Goal: Task Accomplishment & Management: Manage account settings

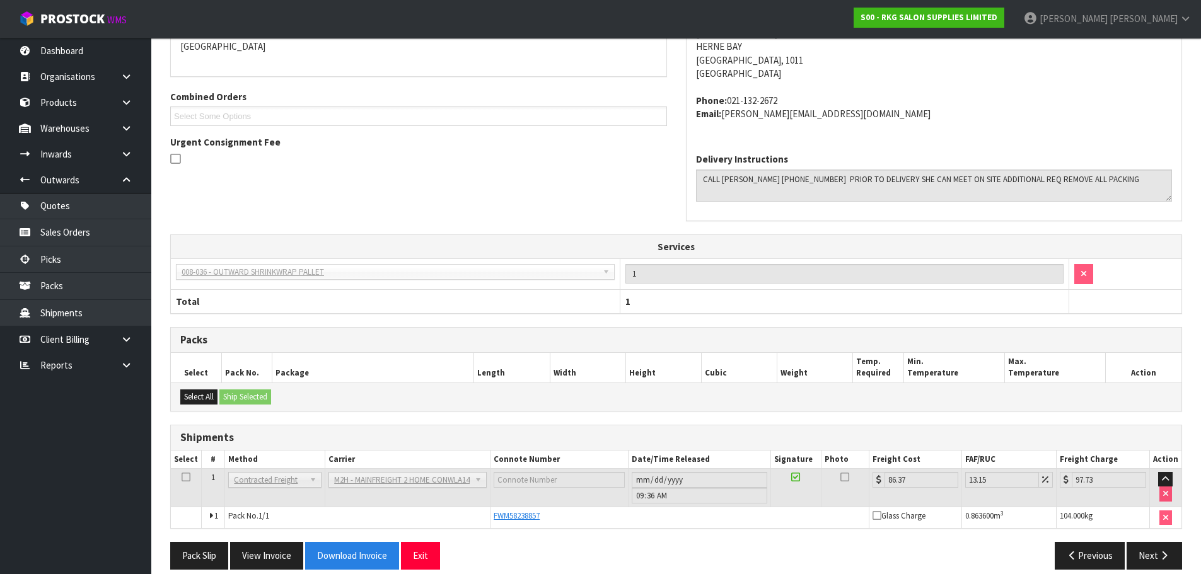
scroll to position [253, 0]
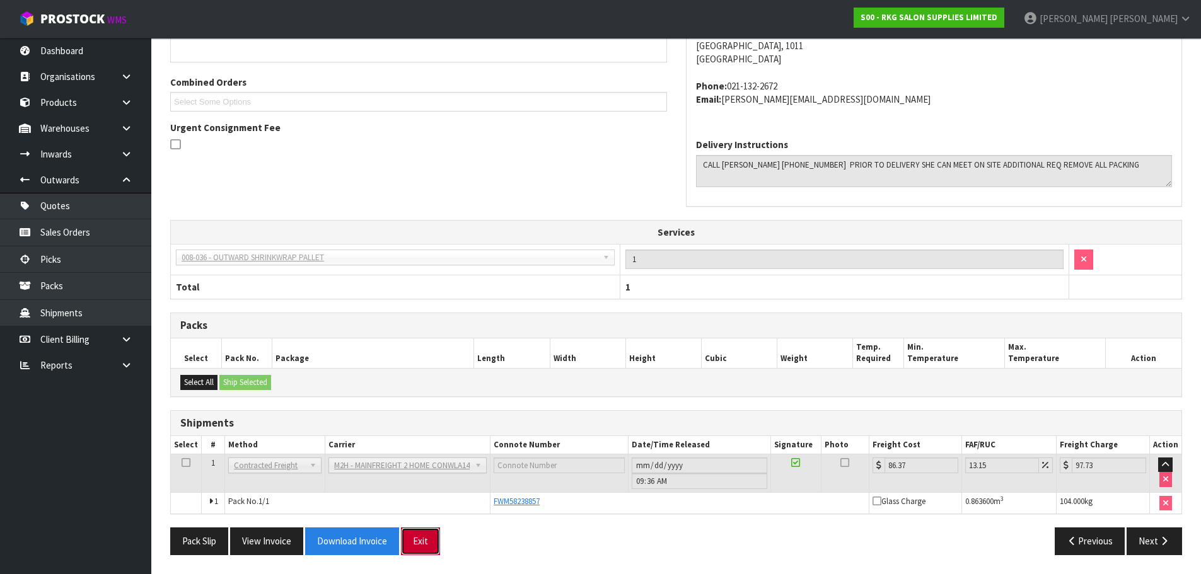
click at [420, 544] on button "Exit" at bounding box center [420, 541] width 39 height 27
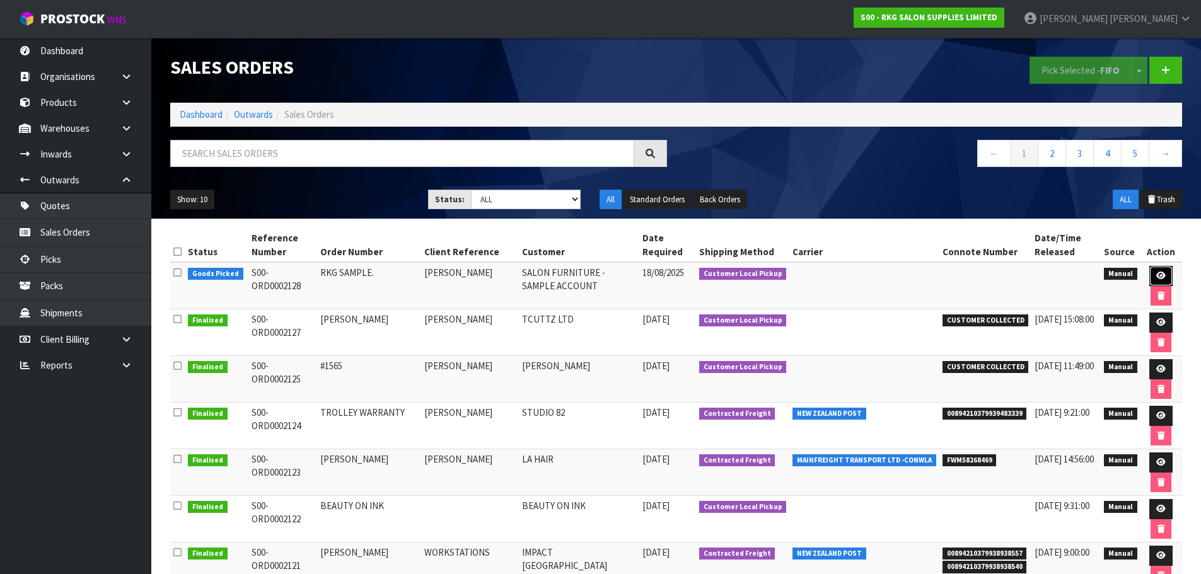
click at [1159, 274] on icon at bounding box center [1160, 276] width 9 height 8
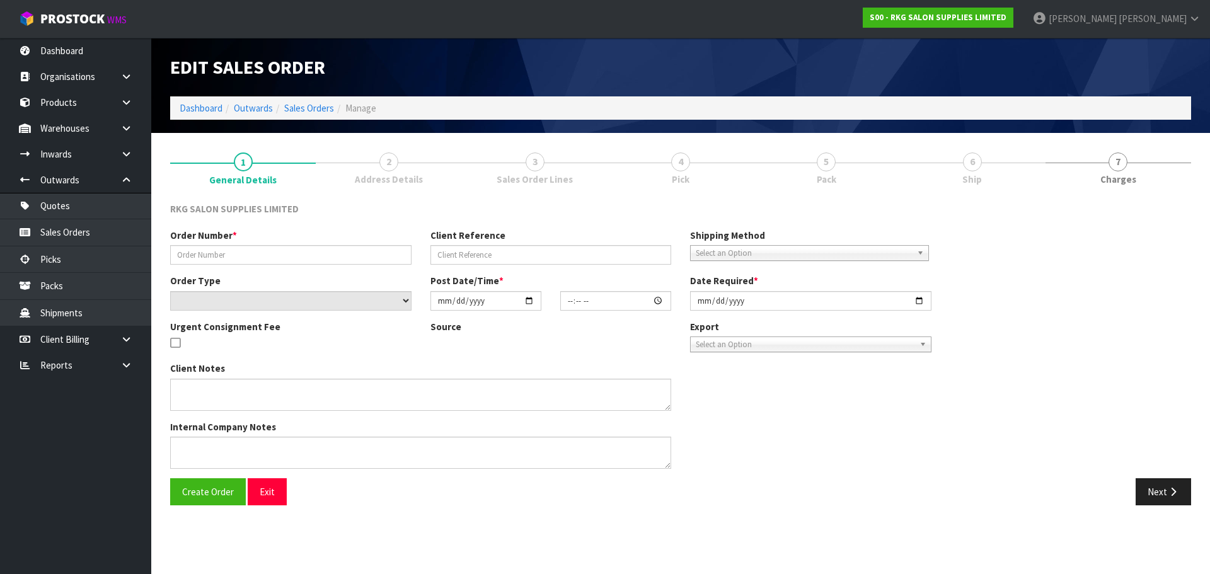
type input "RKG SAMPLE."
type input "[PERSON_NAME]"
select select "number:0"
type input "[DATE]"
type input "08:43:00.000"
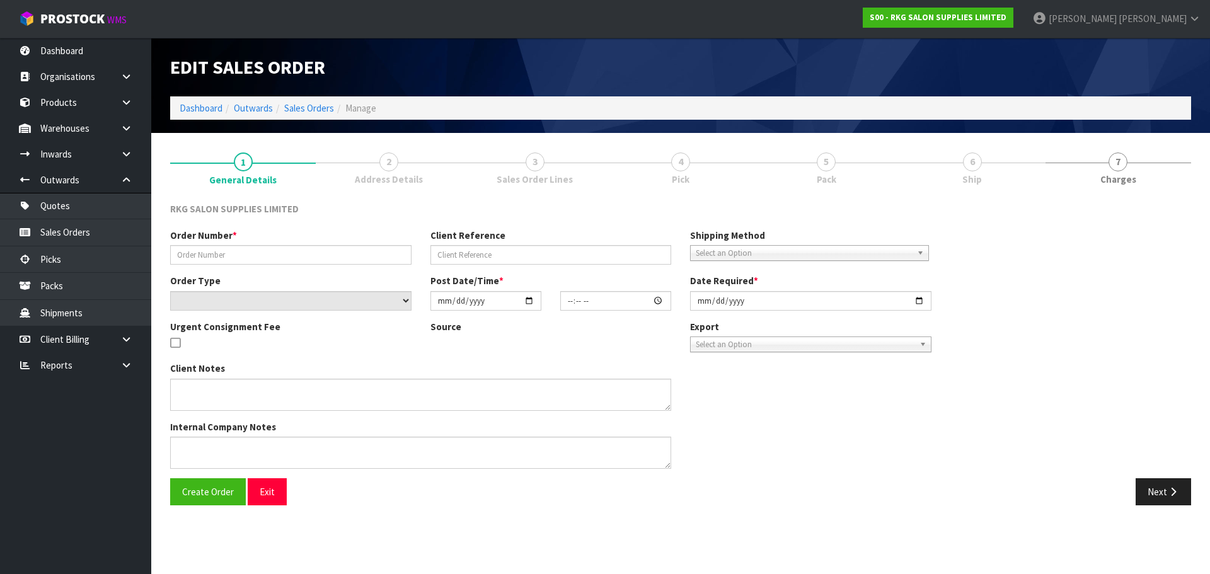
type input "[DATE]"
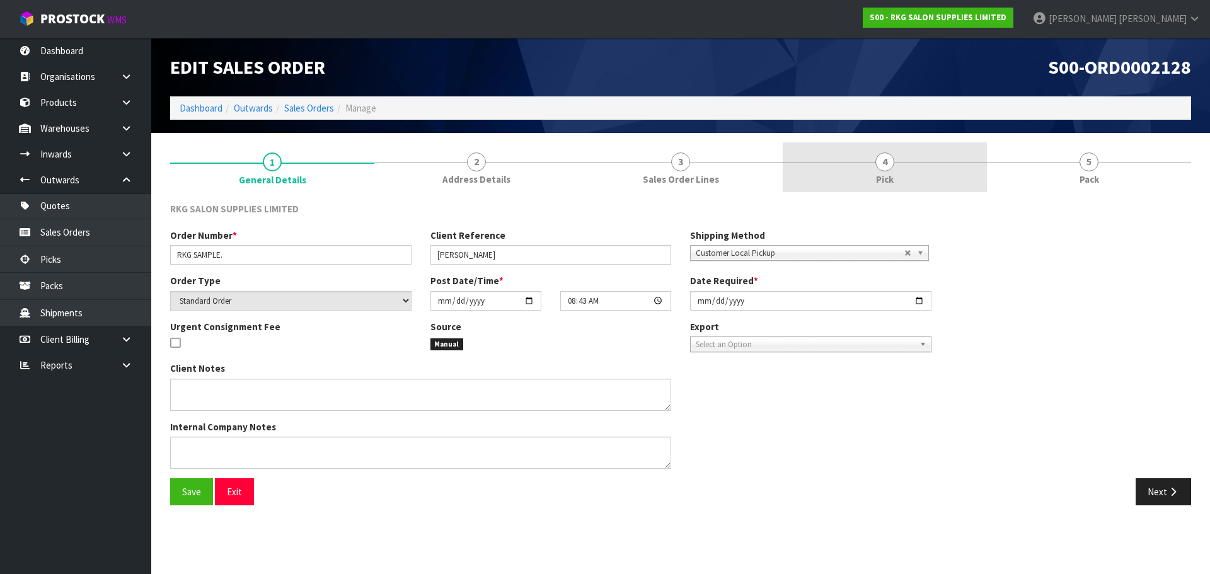
click at [885, 162] on span "4" at bounding box center [885, 162] width 19 height 19
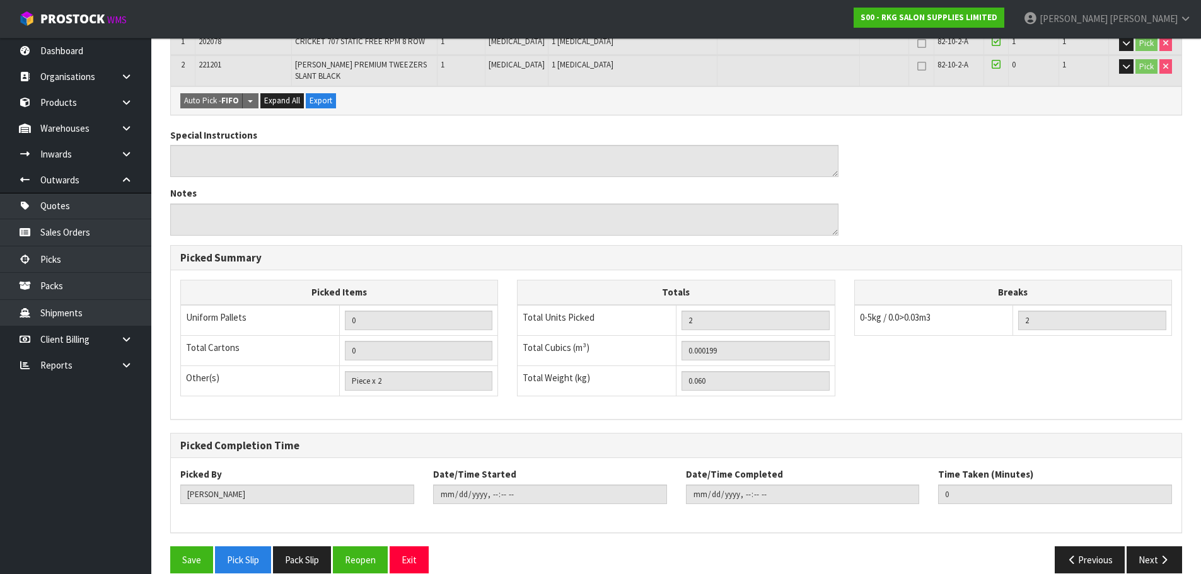
scroll to position [281, 0]
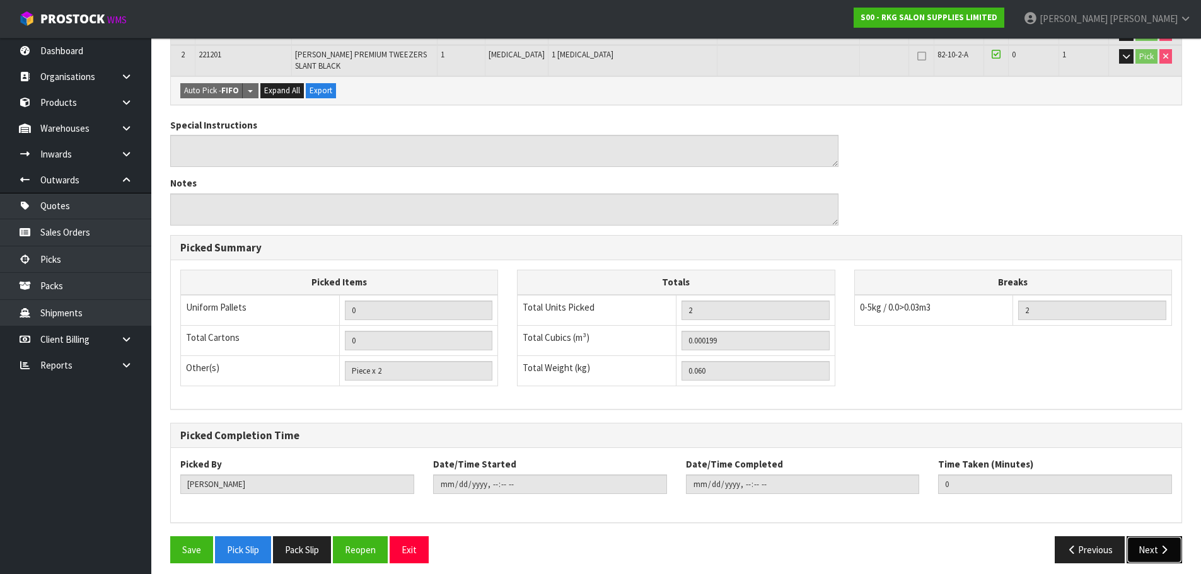
click at [1153, 540] on button "Next" at bounding box center [1154, 550] width 55 height 27
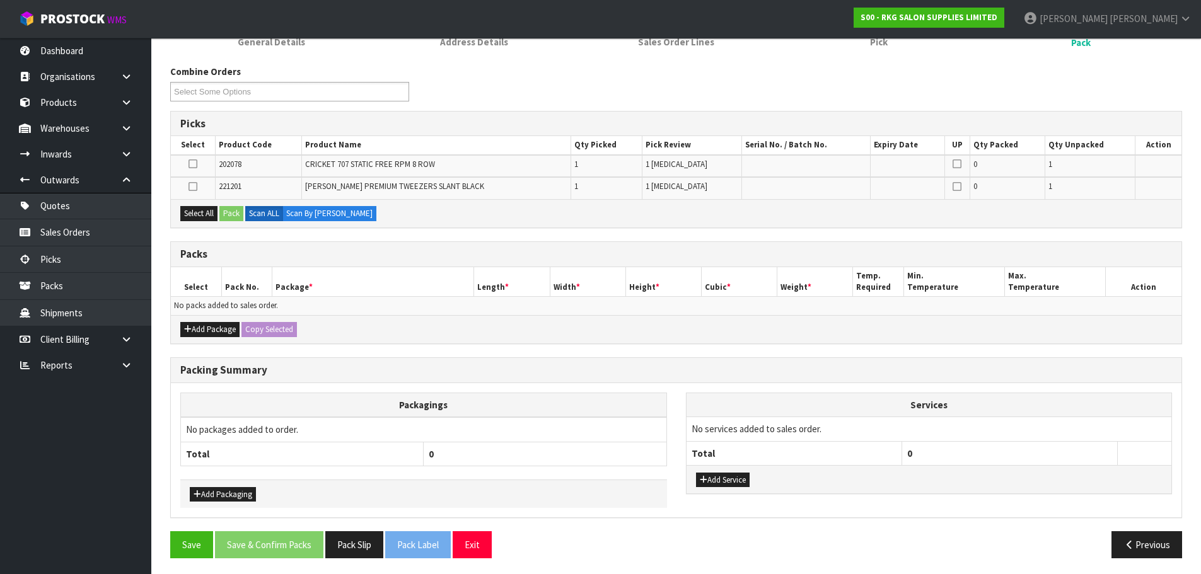
scroll to position [141, 0]
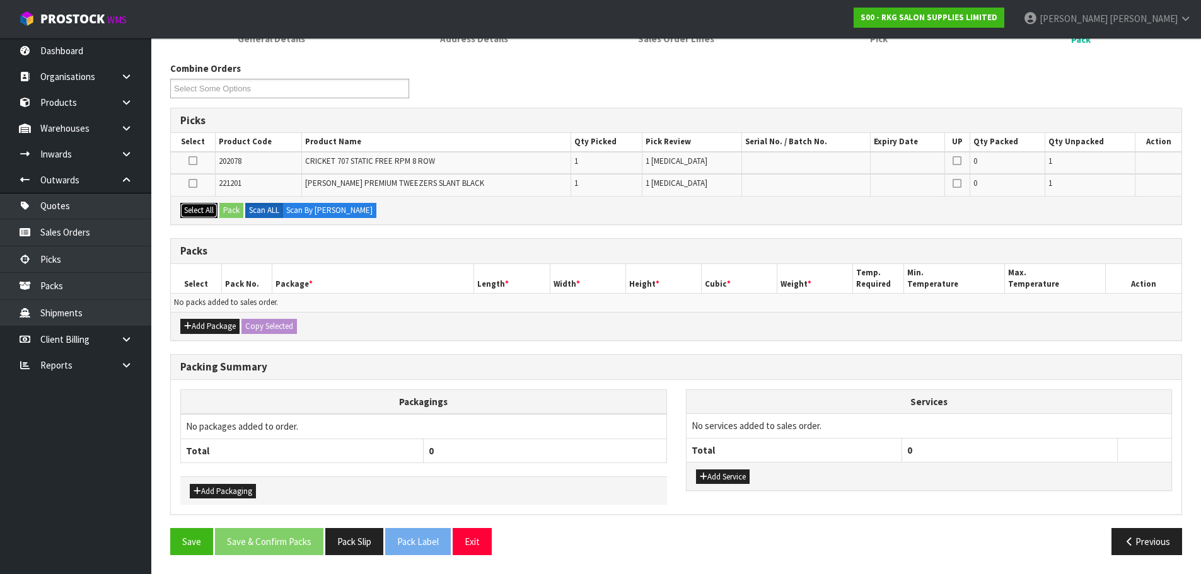
click at [195, 206] on button "Select All" at bounding box center [198, 210] width 37 height 15
click at [229, 210] on button "Pack" at bounding box center [231, 210] width 24 height 15
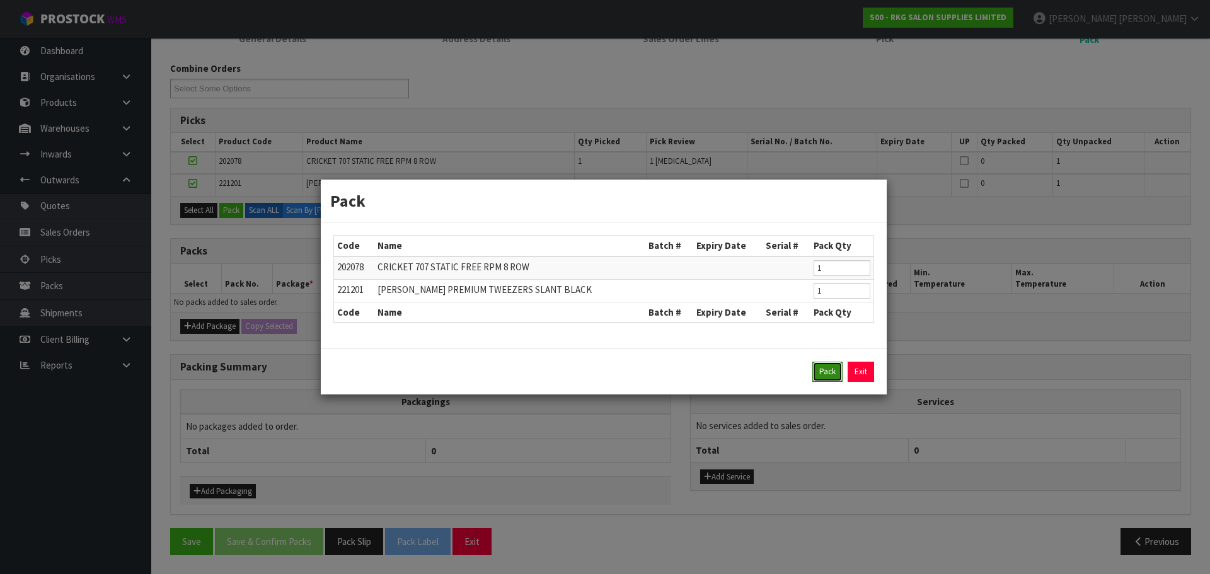
click at [828, 371] on button "Pack" at bounding box center [828, 372] width 30 height 20
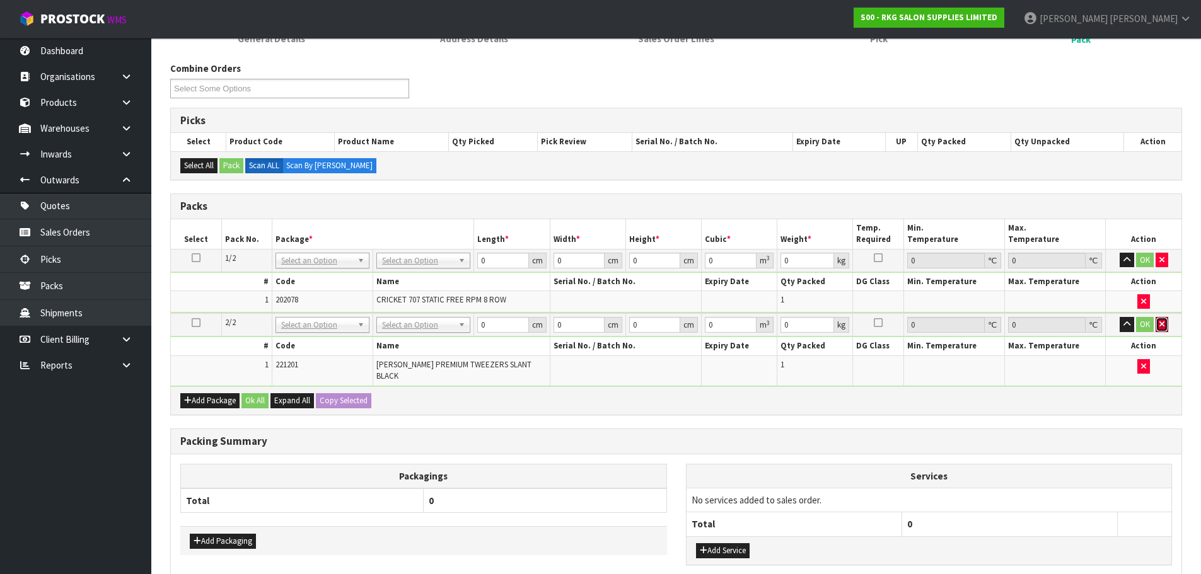
click at [1159, 326] on icon "button" at bounding box center [1161, 324] width 5 height 8
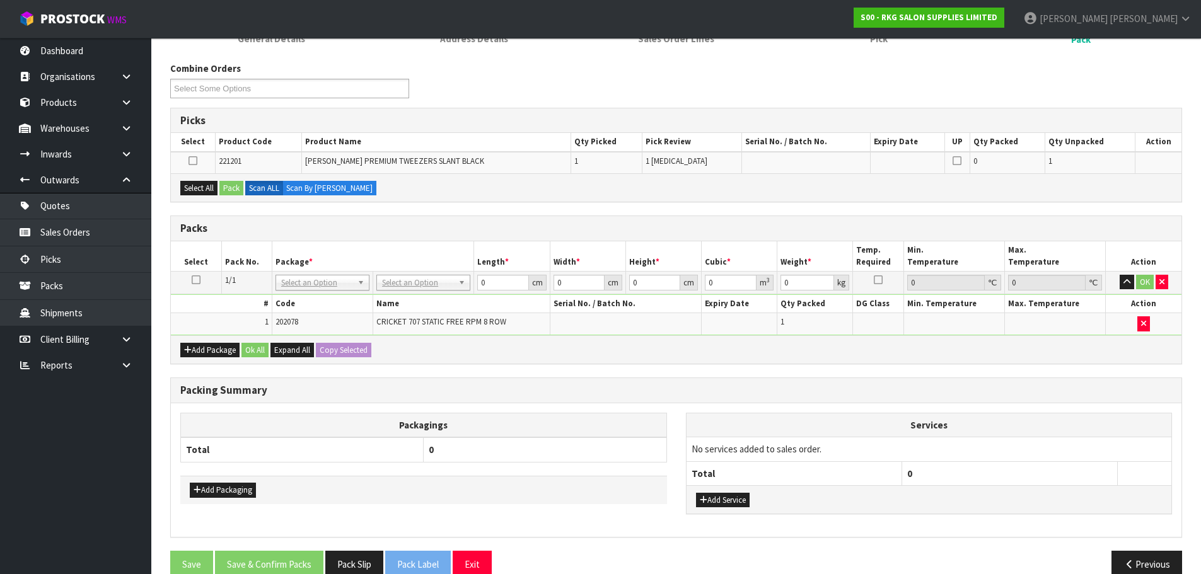
click at [196, 280] on icon at bounding box center [196, 280] width 9 height 1
click at [200, 183] on button "Select All" at bounding box center [198, 188] width 37 height 15
click at [232, 188] on button "Pack" at bounding box center [231, 188] width 24 height 15
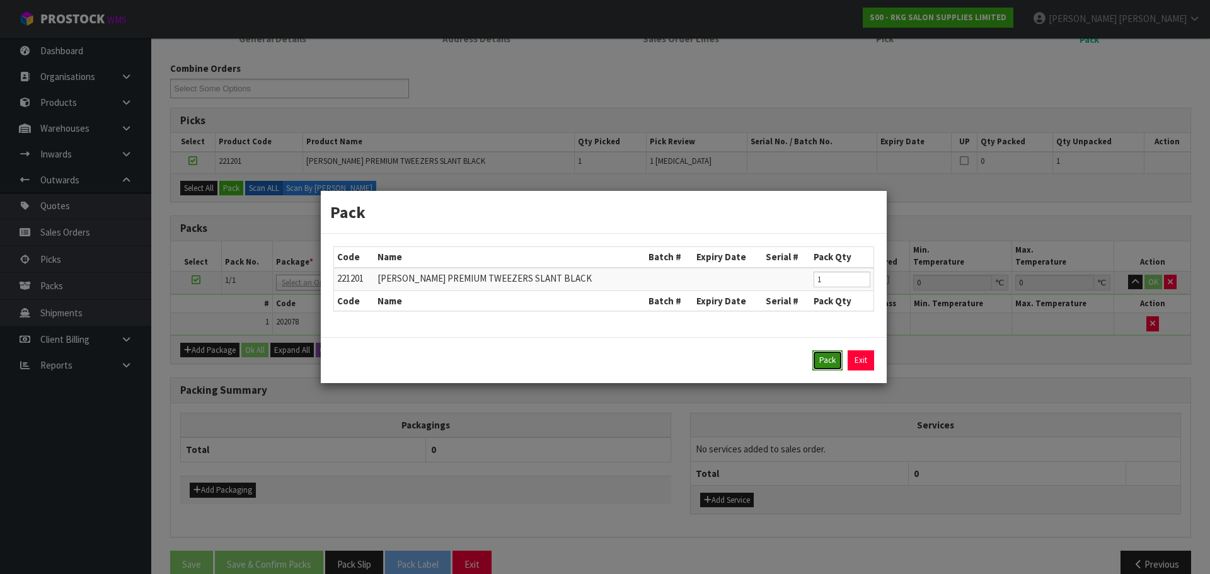
click at [830, 359] on button "Pack" at bounding box center [828, 361] width 30 height 20
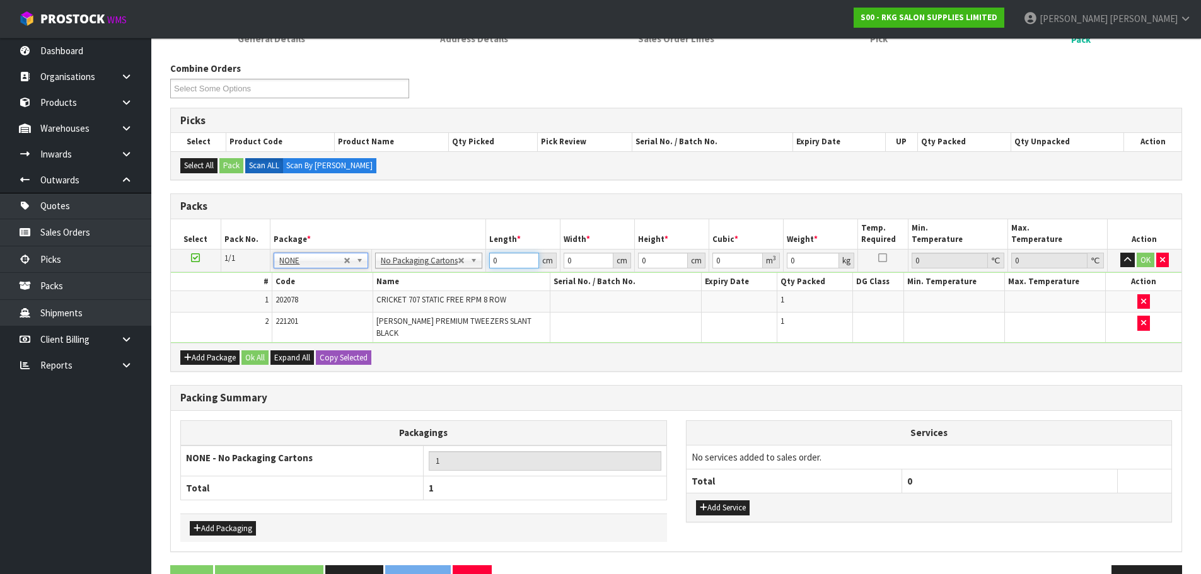
drag, startPoint x: 496, startPoint y: 262, endPoint x: 485, endPoint y: 262, distance: 10.1
click at [485, 262] on td "0 cm" at bounding box center [522, 260] width 74 height 23
type input "1"
drag, startPoint x: 579, startPoint y: 262, endPoint x: 560, endPoint y: 264, distance: 19.0
click at [560, 264] on td "0 cm" at bounding box center [597, 260] width 74 height 23
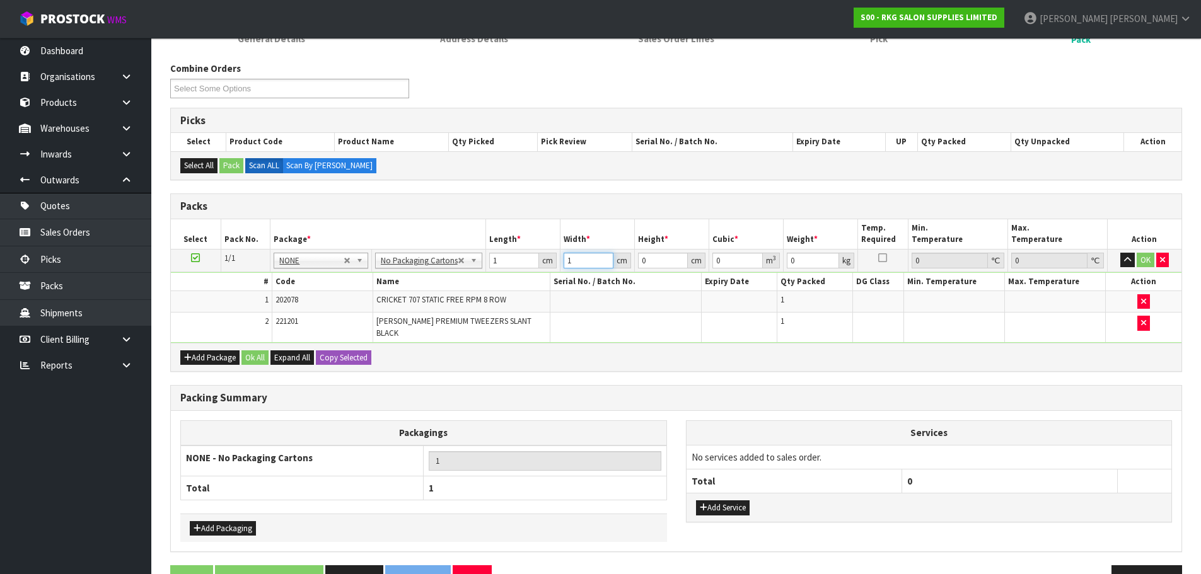
type input "1"
drag, startPoint x: 653, startPoint y: 262, endPoint x: 639, endPoint y: 264, distance: 14.0
click at [639, 264] on input "0" at bounding box center [663, 261] width 50 height 16
type input "1"
type input "0.000001"
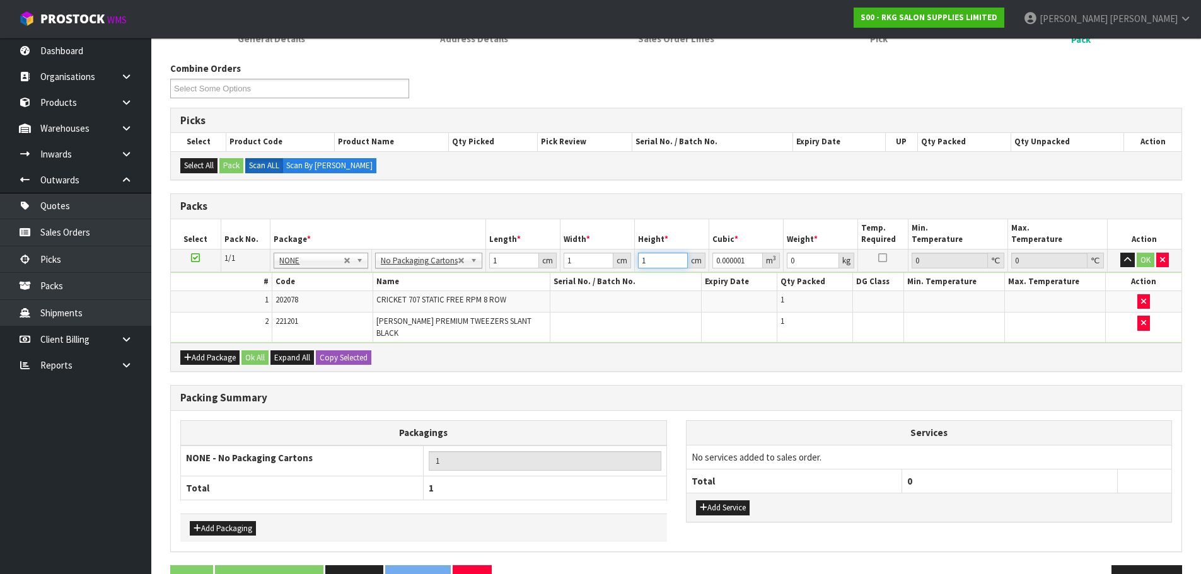
type input "1"
drag, startPoint x: 799, startPoint y: 259, endPoint x: 780, endPoint y: 260, distance: 18.9
click at [780, 260] on tr "1/1 NONE 007-001 007-002 007-004 007-009 007-013 007-014 007-015 007-017 007-01…" at bounding box center [676, 260] width 1011 height 23
type input "1"
click at [1144, 258] on button "OK" at bounding box center [1146, 260] width 18 height 15
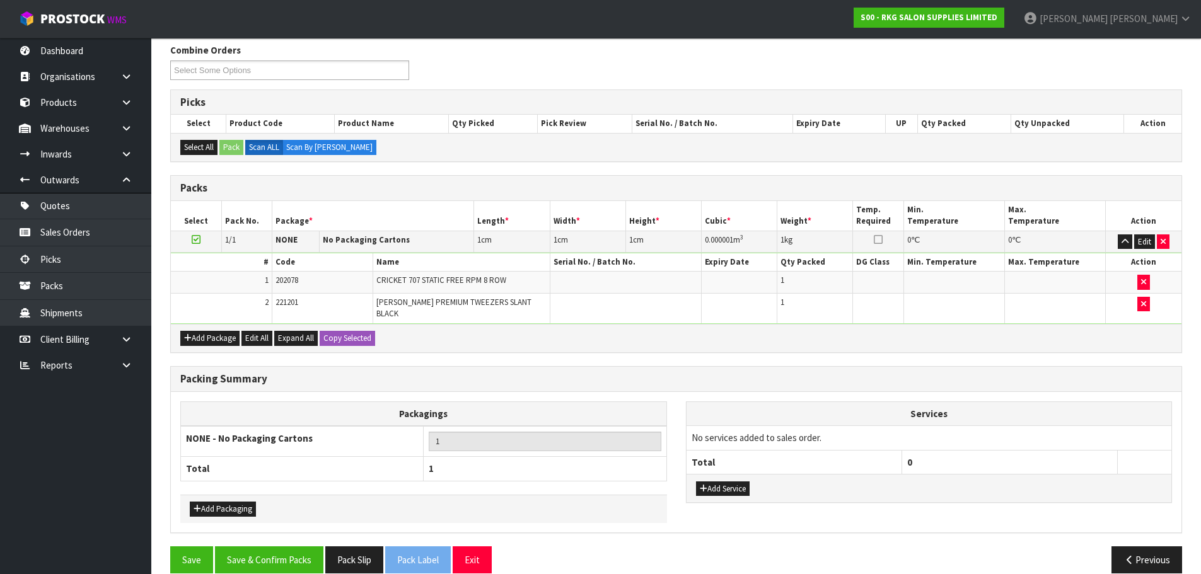
scroll to position [169, 0]
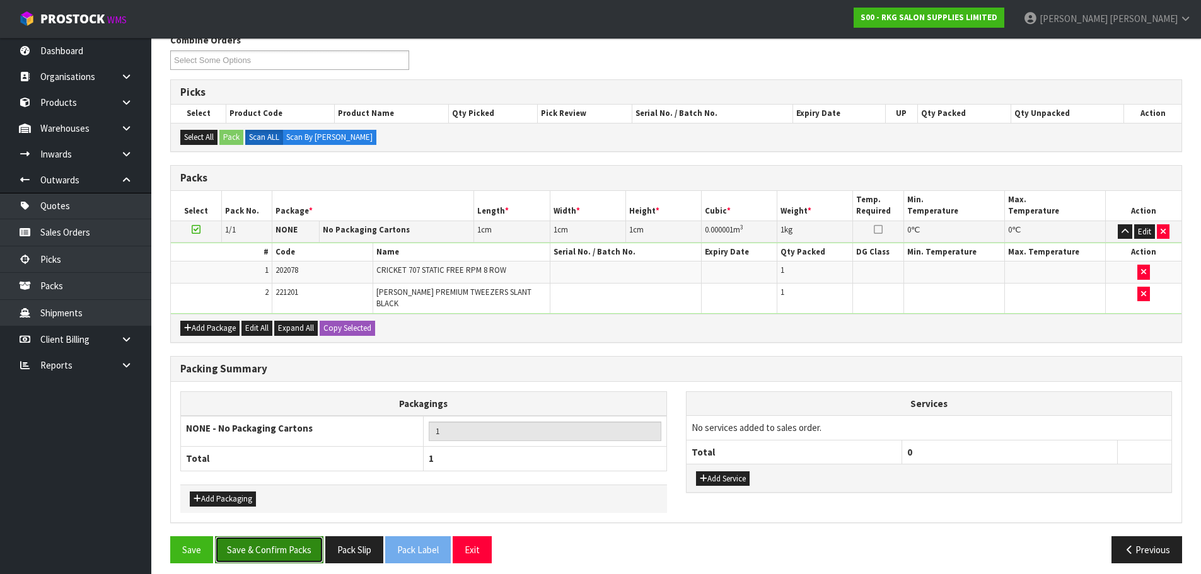
click at [269, 546] on button "Save & Confirm Packs" at bounding box center [269, 550] width 108 height 27
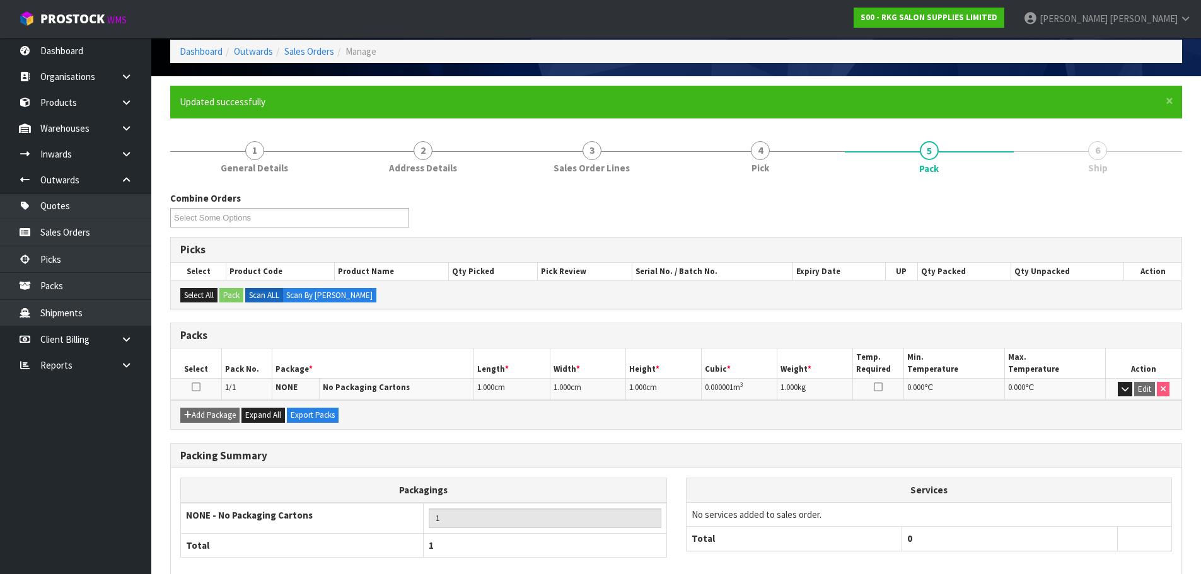
scroll to position [124, 0]
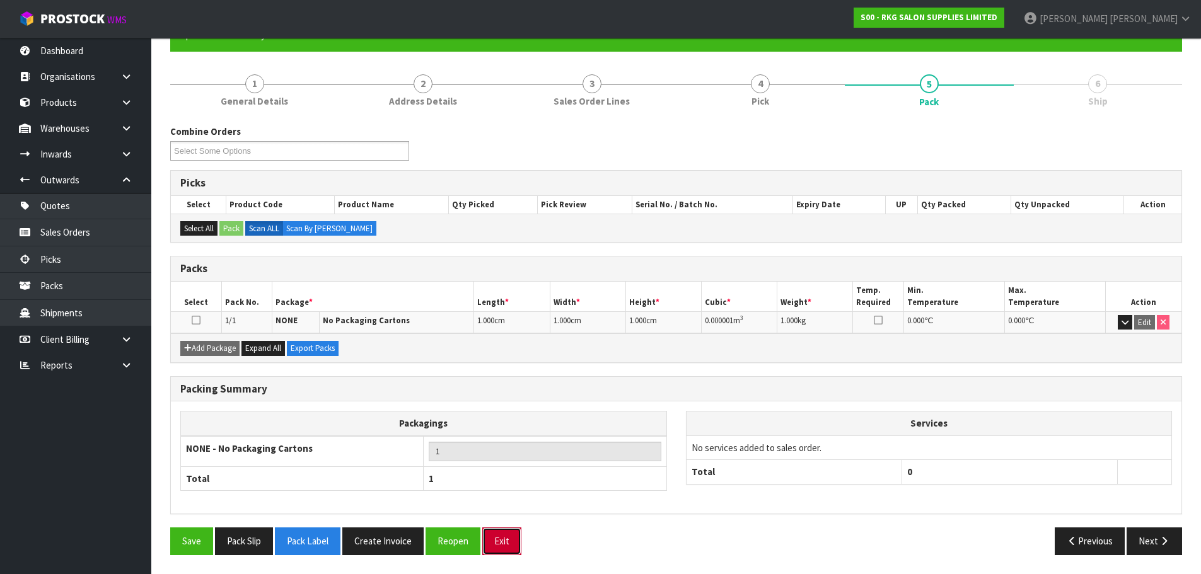
click at [511, 543] on button "Exit" at bounding box center [501, 541] width 39 height 27
